Goal: Check status: Check status

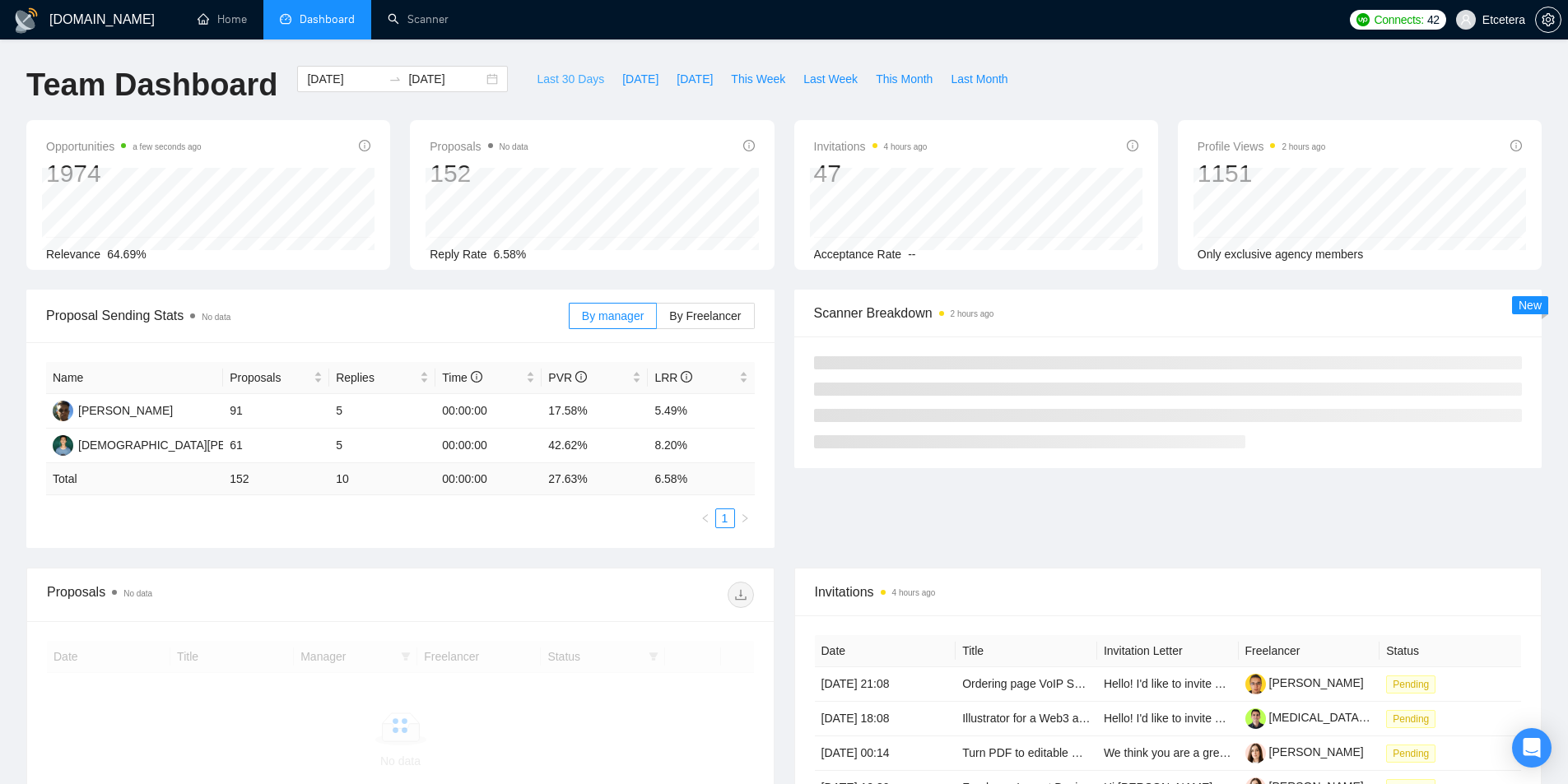
drag, startPoint x: 572, startPoint y: 75, endPoint x: 661, endPoint y: 126, distance: 102.6
click at [572, 75] on span "Last 30 Days" at bounding box center [571, 79] width 68 height 18
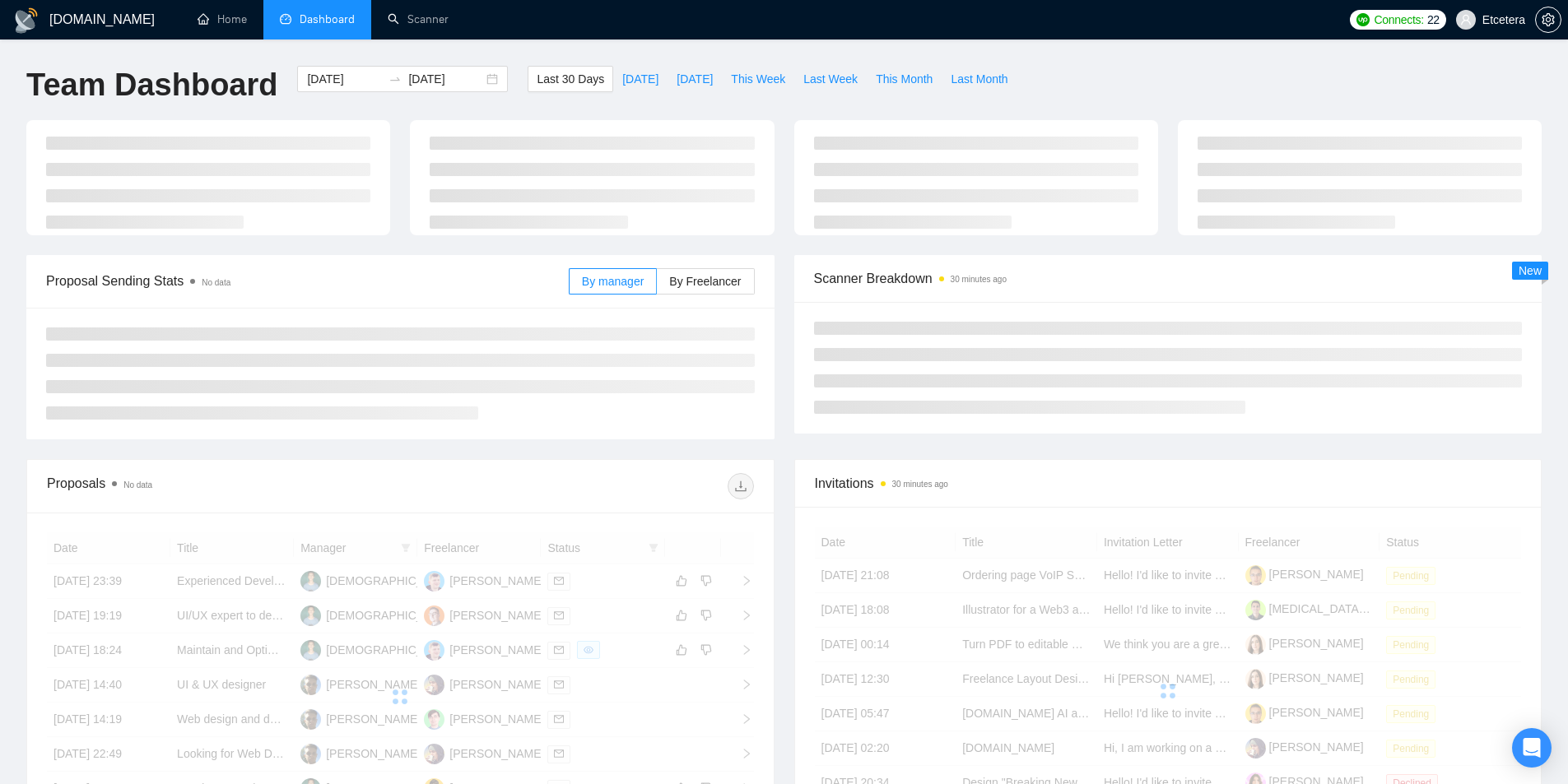
type input "[DATE]"
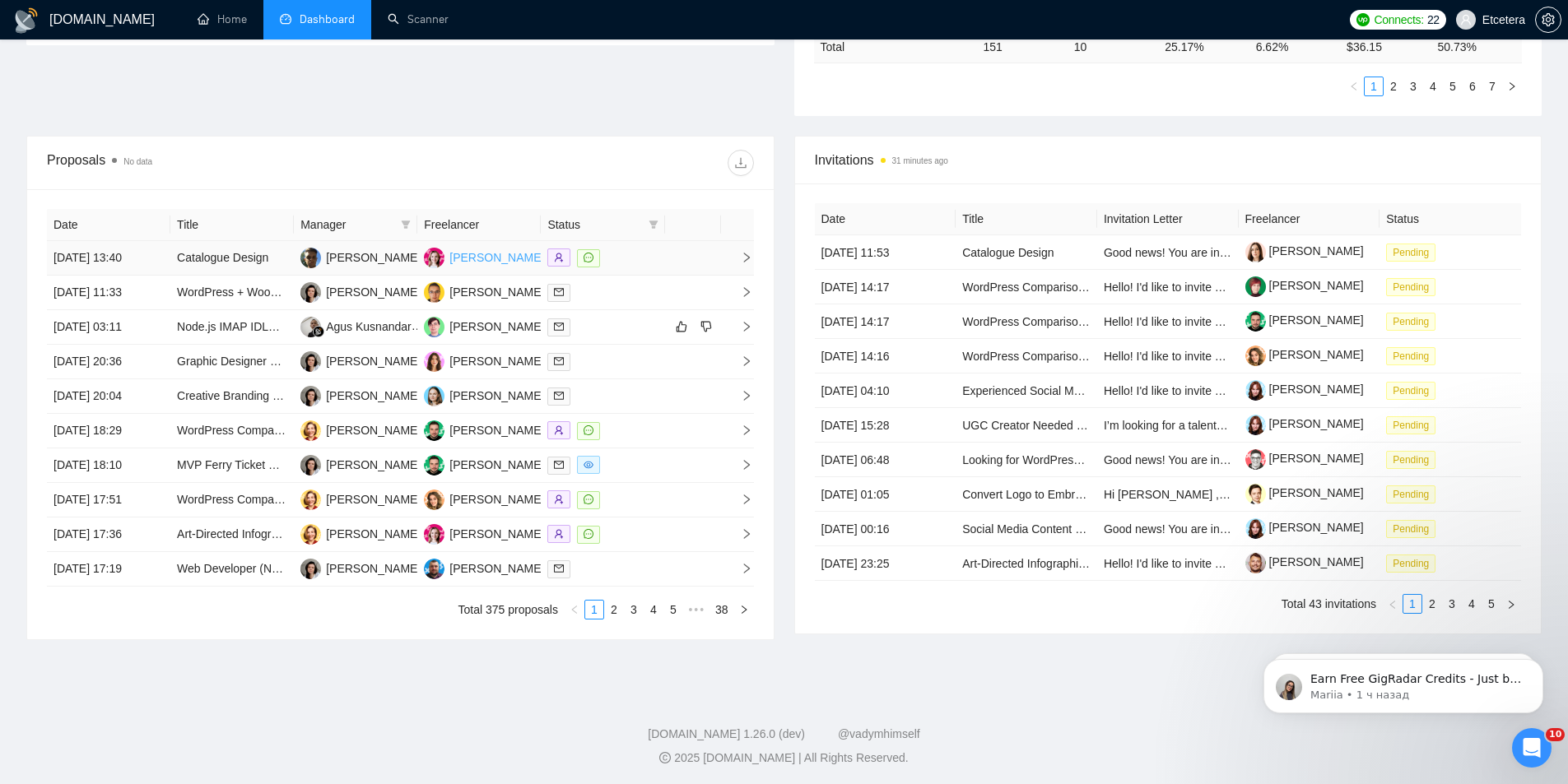
scroll to position [540, 0]
click at [407, 218] on icon "filter" at bounding box center [406, 222] width 10 height 10
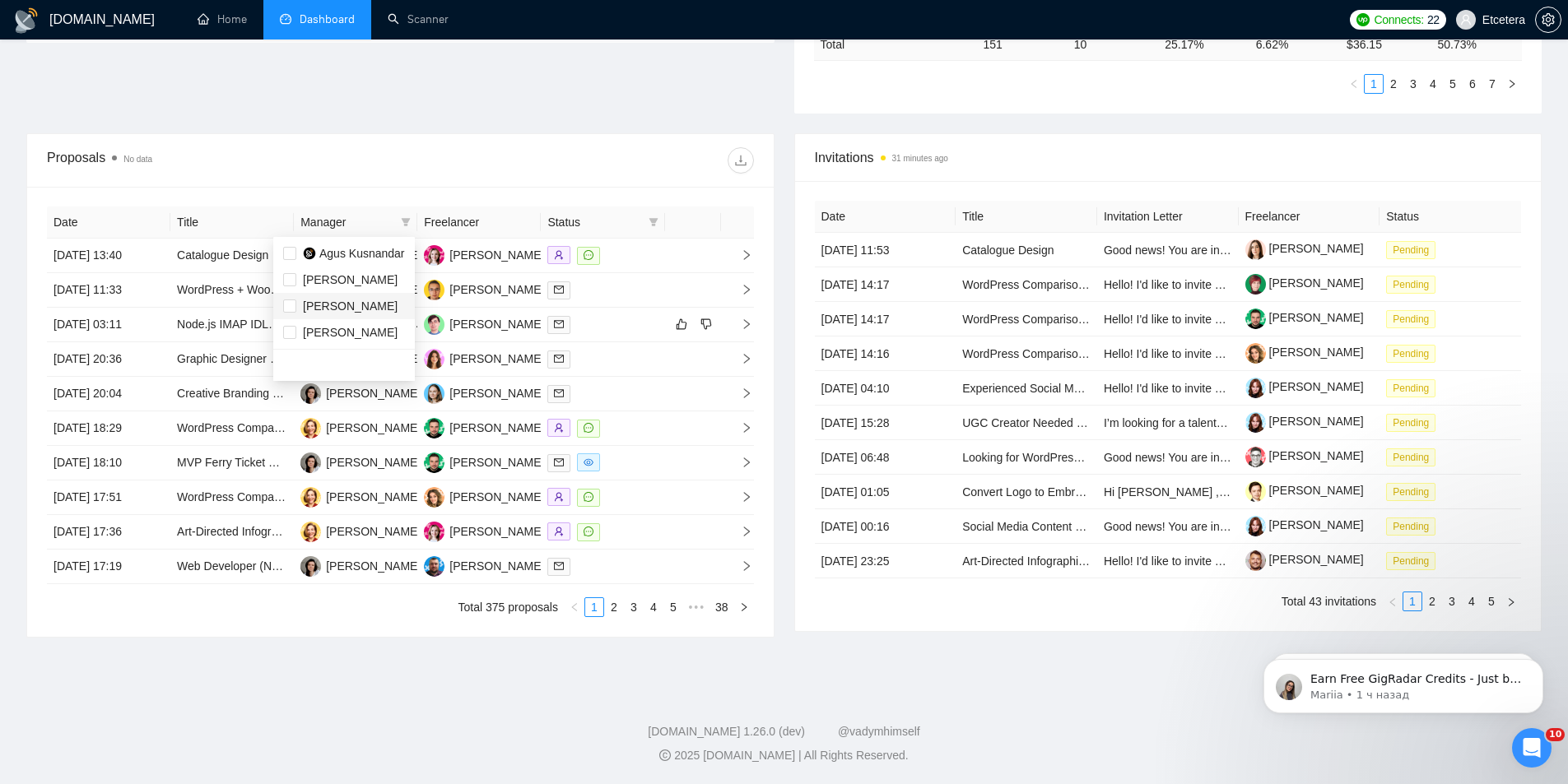
click at [339, 306] on span "[PERSON_NAME]" at bounding box center [350, 306] width 95 height 13
checkbox input "true"
click at [342, 292] on li "[PERSON_NAME]" at bounding box center [344, 280] width 141 height 27
checkbox input "true"
click at [333, 299] on span "[PERSON_NAME]" at bounding box center [350, 306] width 95 height 13
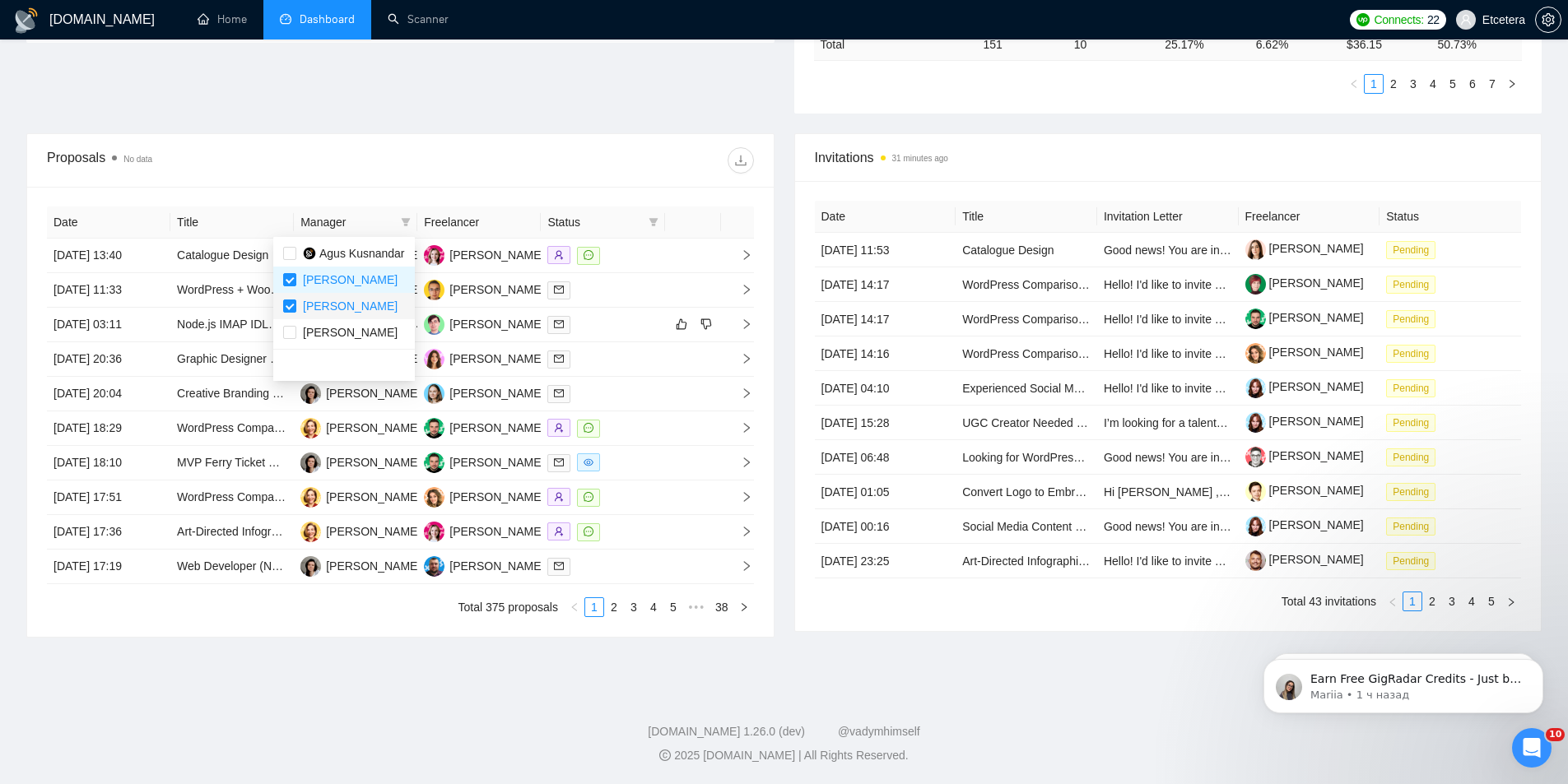
checkbox input "false"
click at [422, 158] on div at bounding box center [577, 160] width 353 height 27
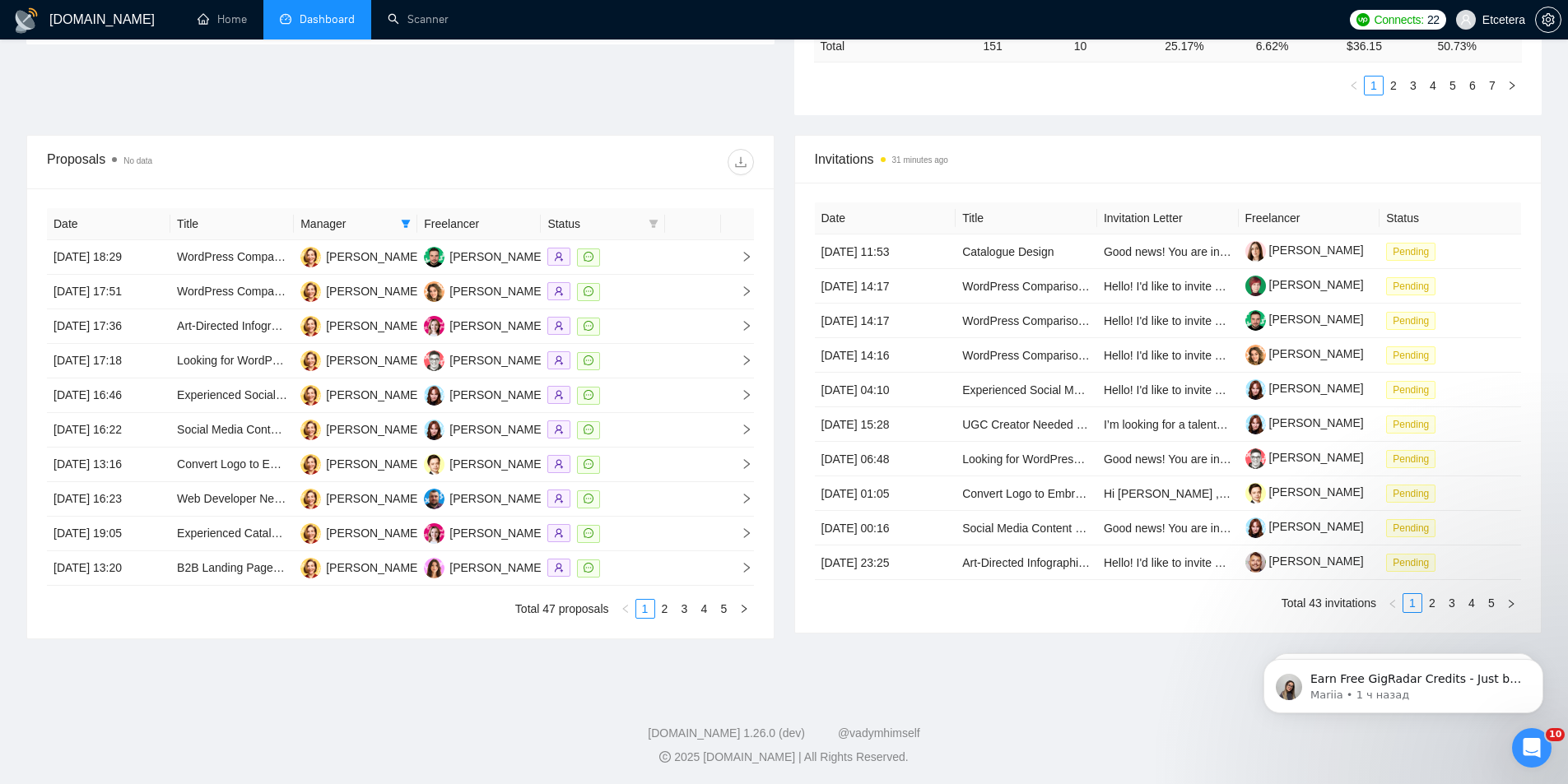
scroll to position [540, 0]
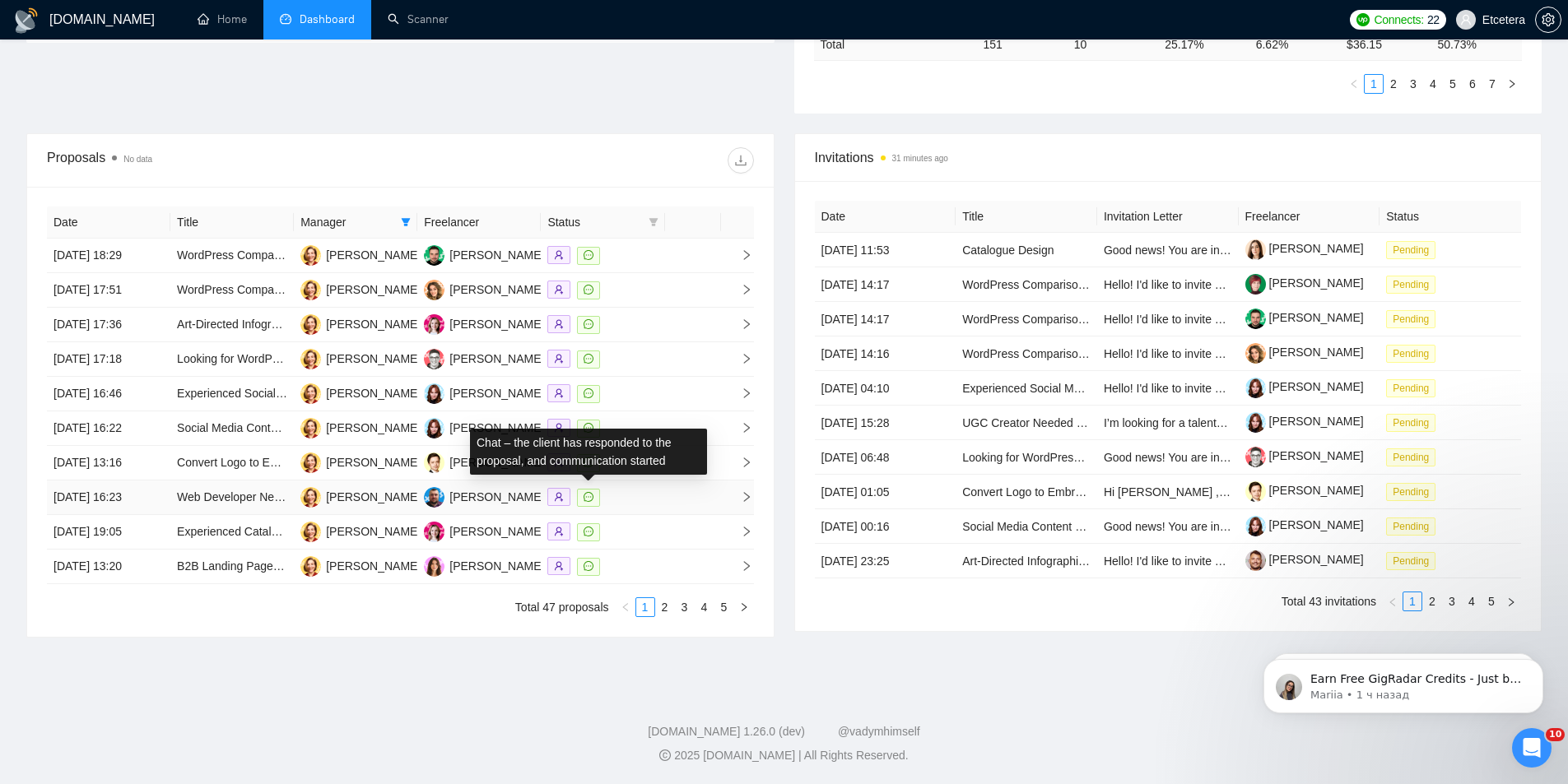
drag, startPoint x: 586, startPoint y: 498, endPoint x: 586, endPoint y: 509, distance: 11.0
click at [665, 608] on link "2" at bounding box center [666, 608] width 18 height 18
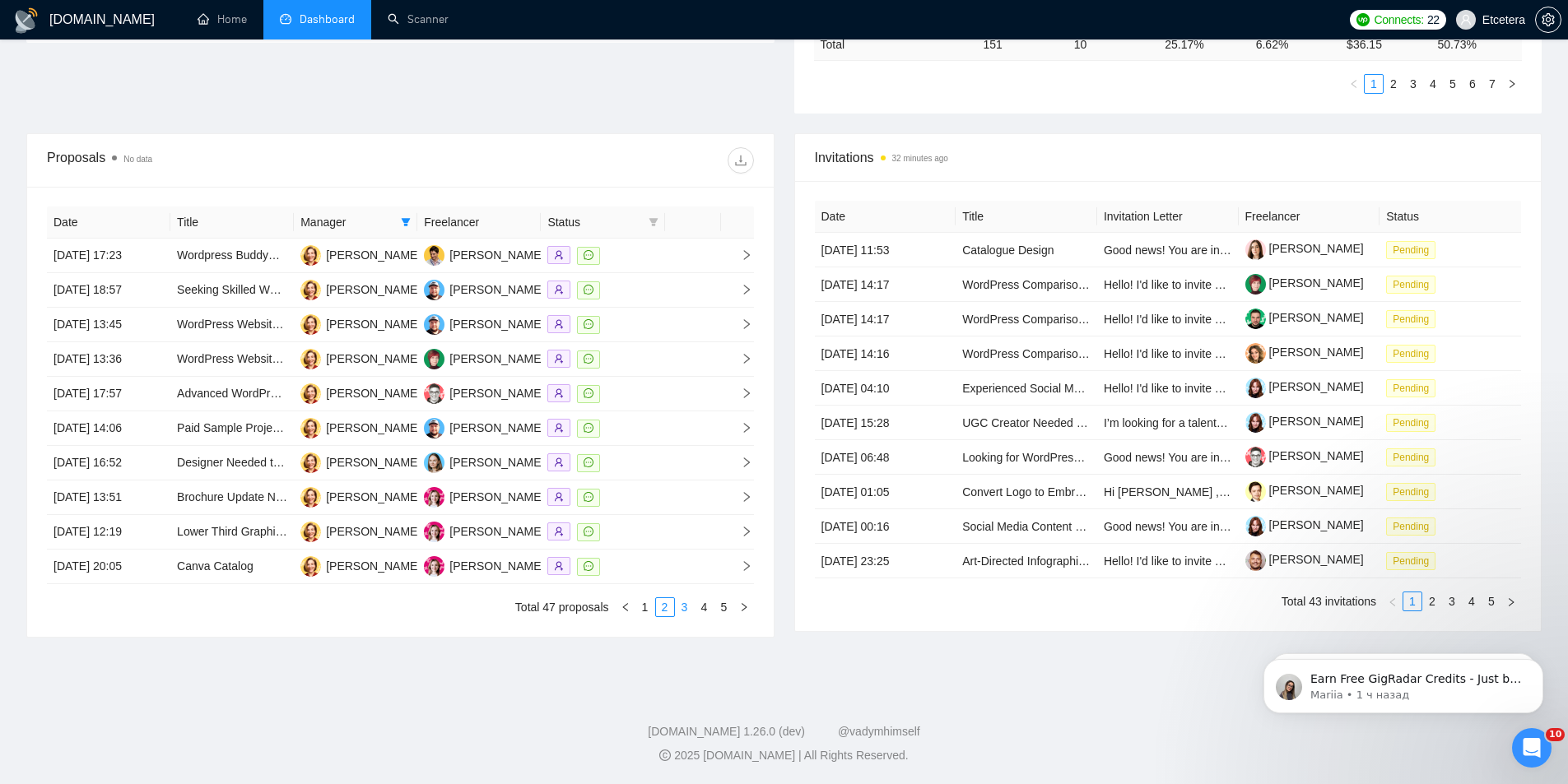
click at [680, 607] on link "3" at bounding box center [685, 608] width 18 height 18
click at [705, 606] on link "4" at bounding box center [705, 608] width 18 height 18
click at [726, 610] on link "5" at bounding box center [724, 608] width 18 height 18
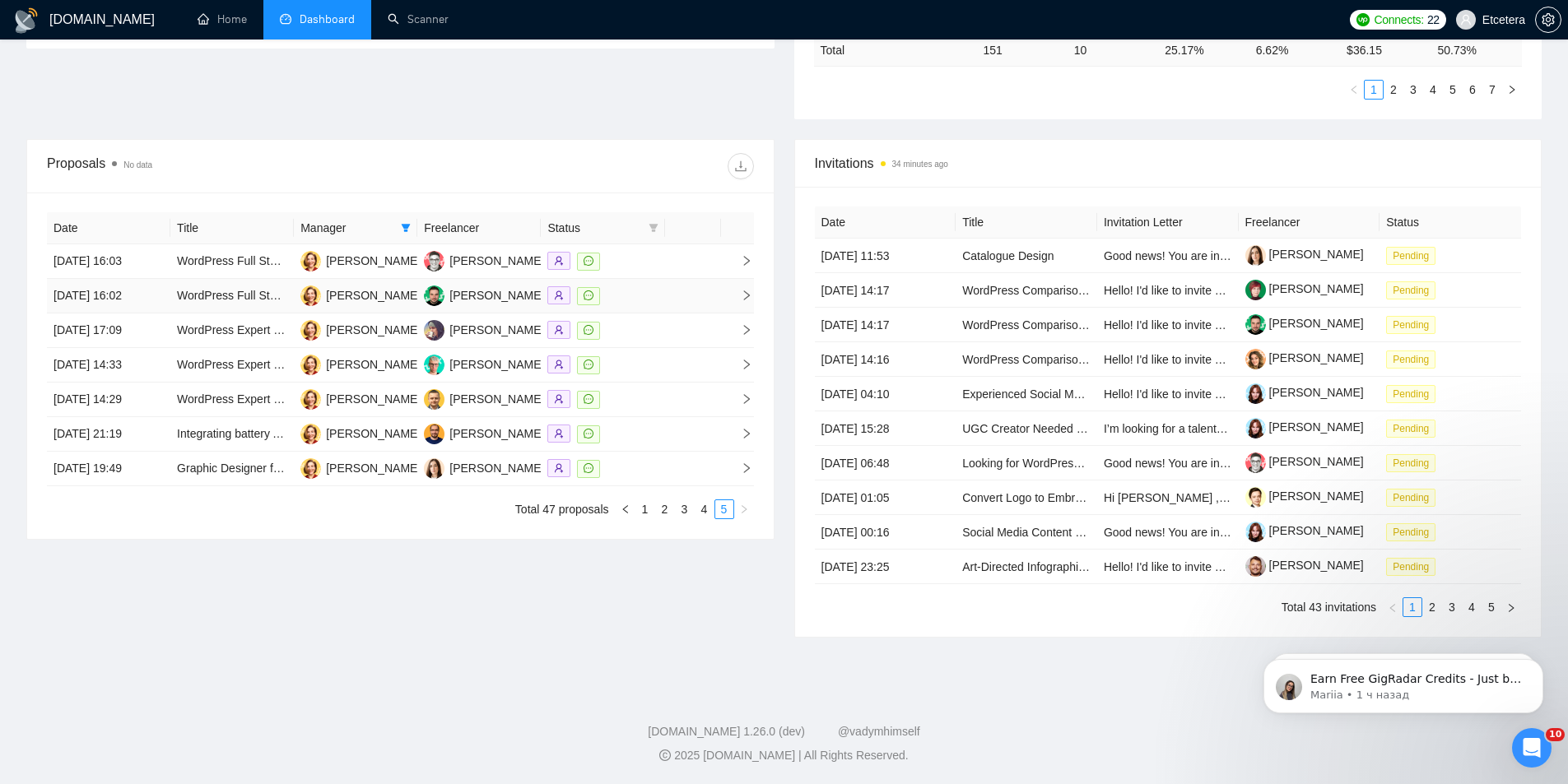
scroll to position [534, 0]
drag, startPoint x: 587, startPoint y: 398, endPoint x: 588, endPoint y: 418, distance: 20.0
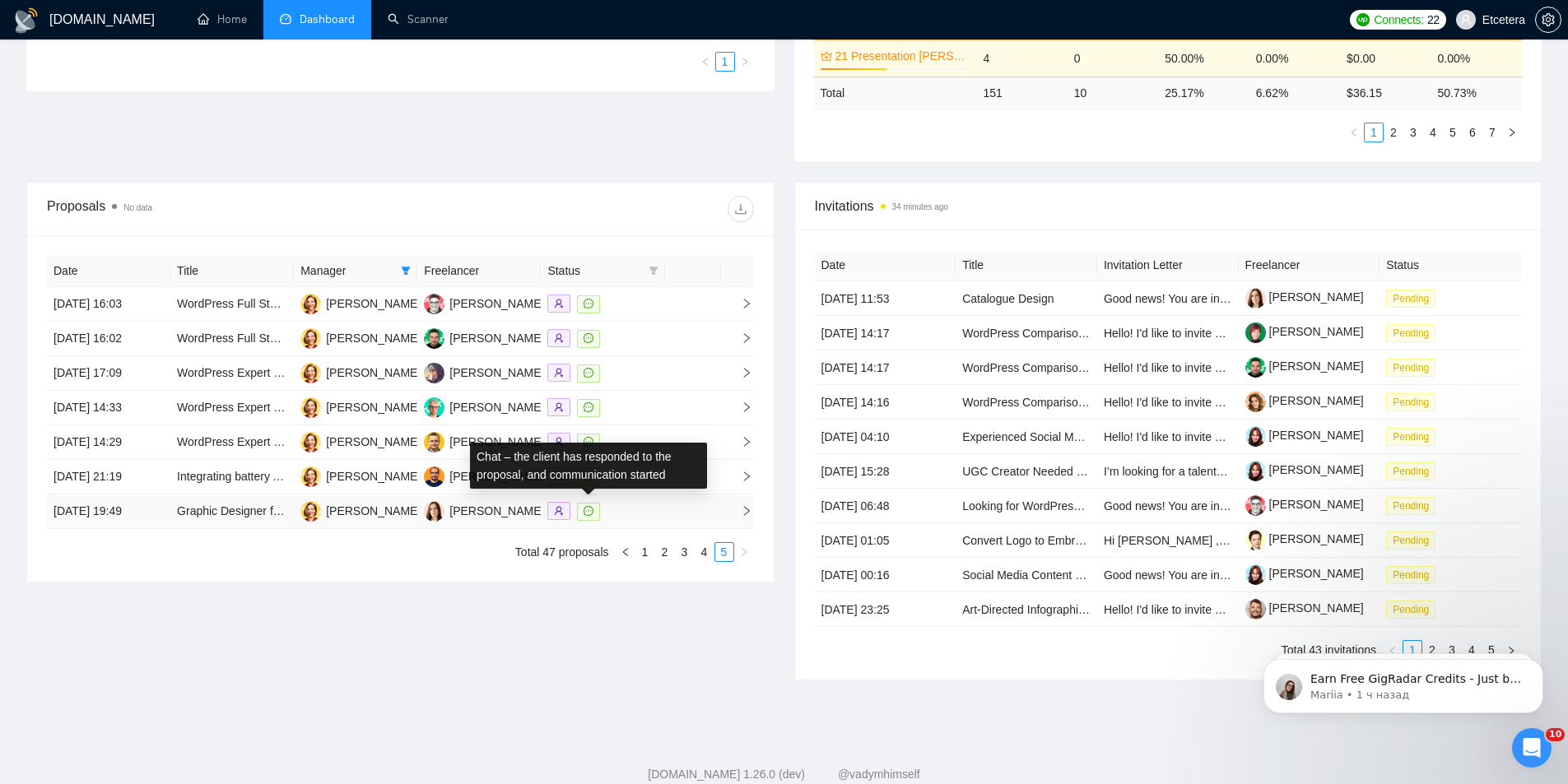
scroll to position [452, 0]
